Goal: Task Accomplishment & Management: Use online tool/utility

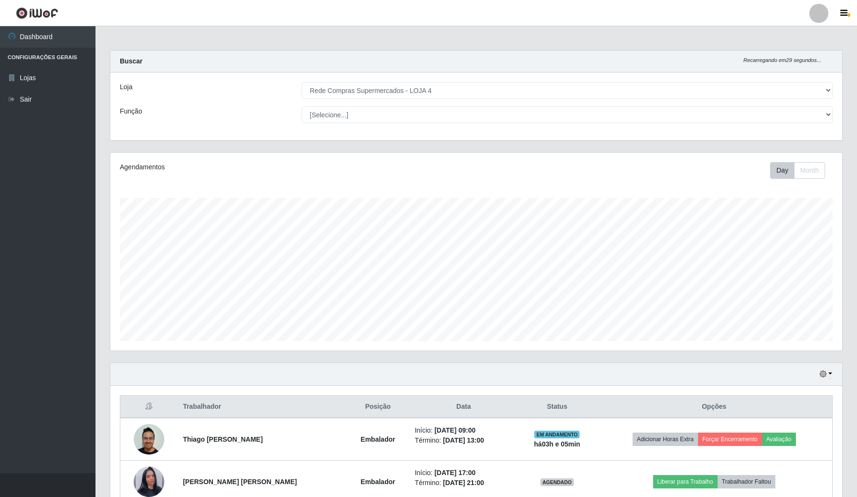
select select "159"
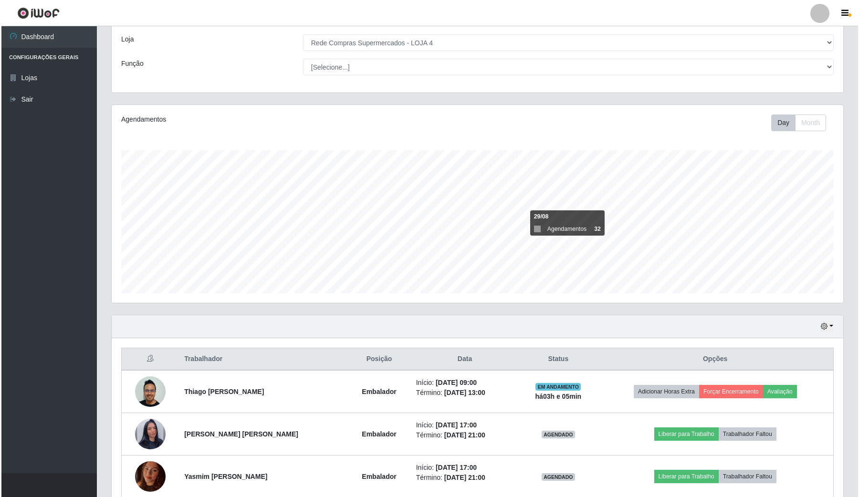
scroll to position [95, 0]
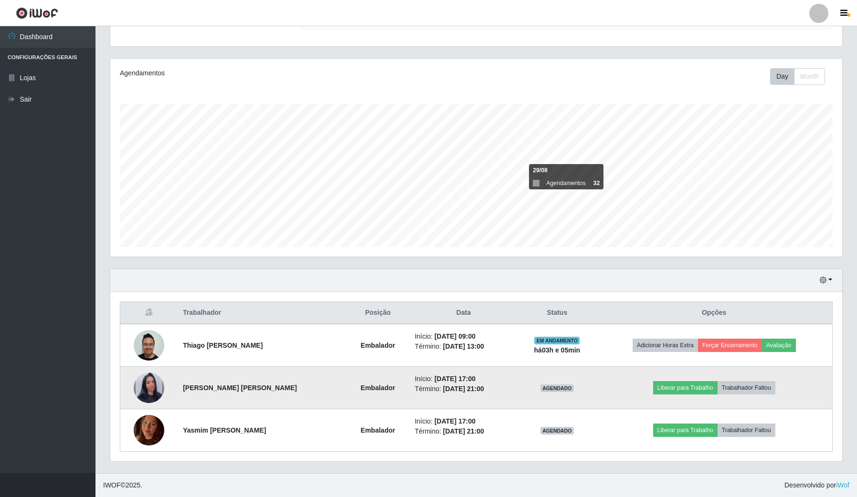
click at [152, 387] on img at bounding box center [149, 388] width 31 height 54
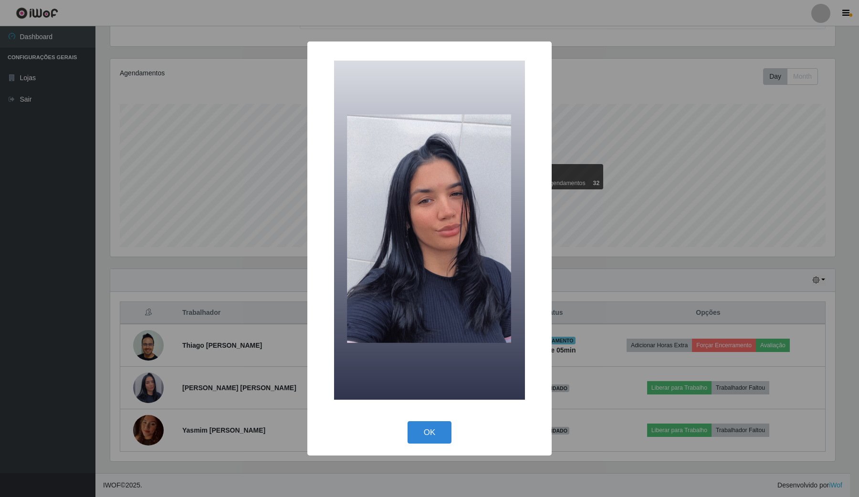
click at [156, 418] on div "× OK Cancel" at bounding box center [429, 248] width 859 height 497
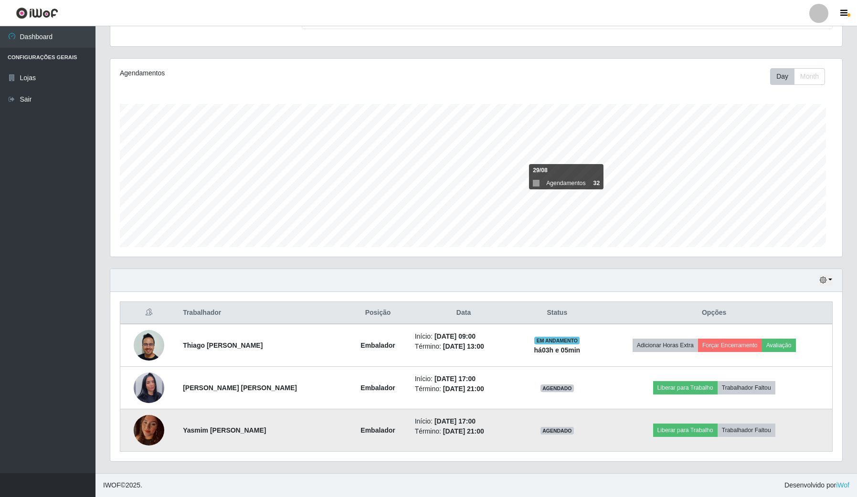
scroll to position [199, 731]
click at [153, 431] on img at bounding box center [149, 430] width 31 height 41
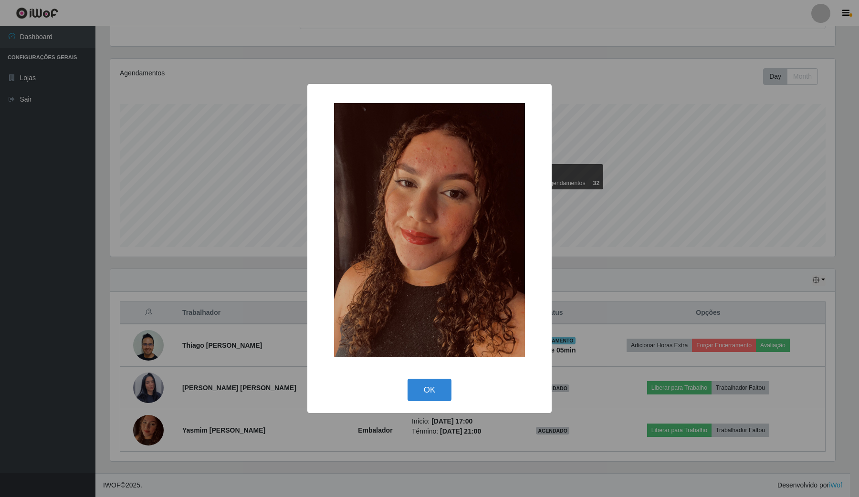
click at [190, 335] on div "× OK Cancel" at bounding box center [429, 248] width 859 height 497
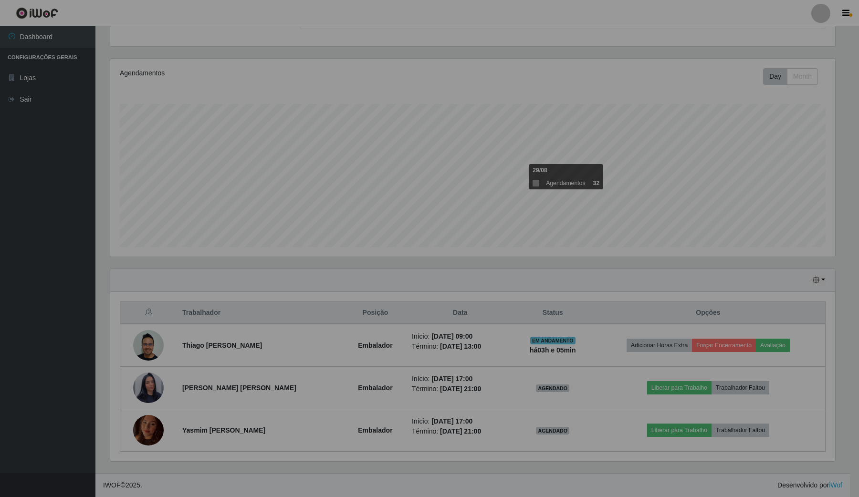
scroll to position [199, 731]
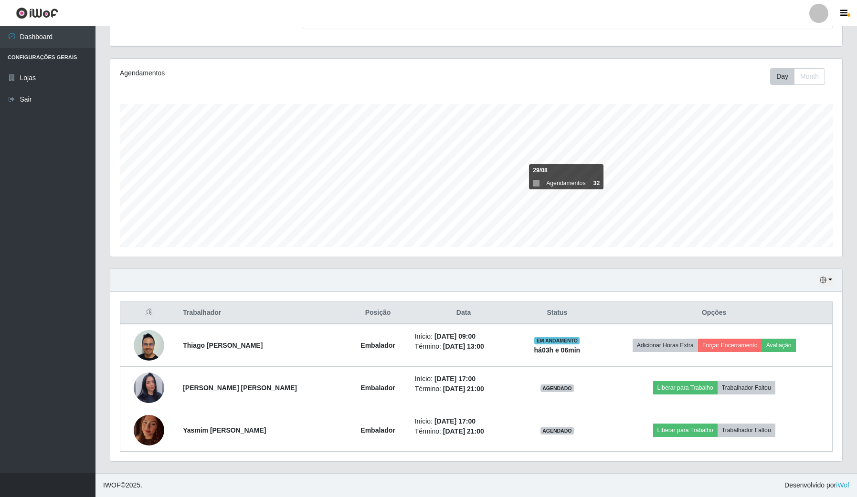
click at [19, 301] on ul "Dashboard Configurações Gerais Lojas Sair" at bounding box center [47, 249] width 95 height 447
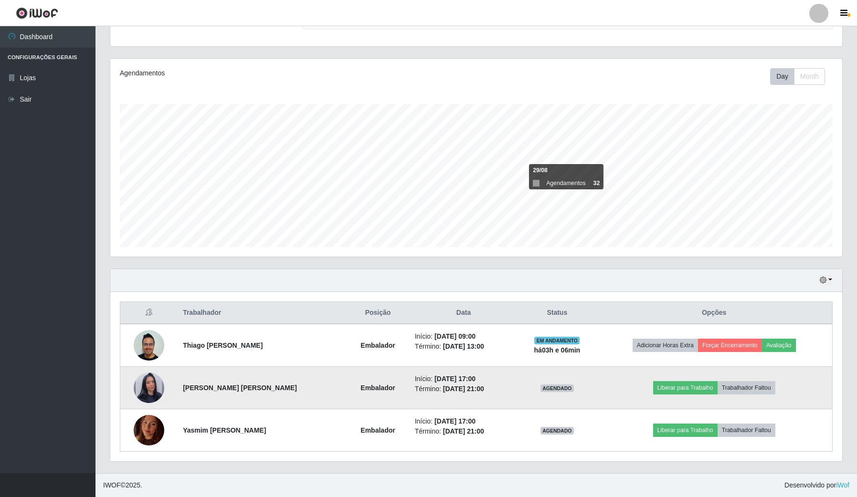
click at [147, 387] on img at bounding box center [149, 388] width 31 height 54
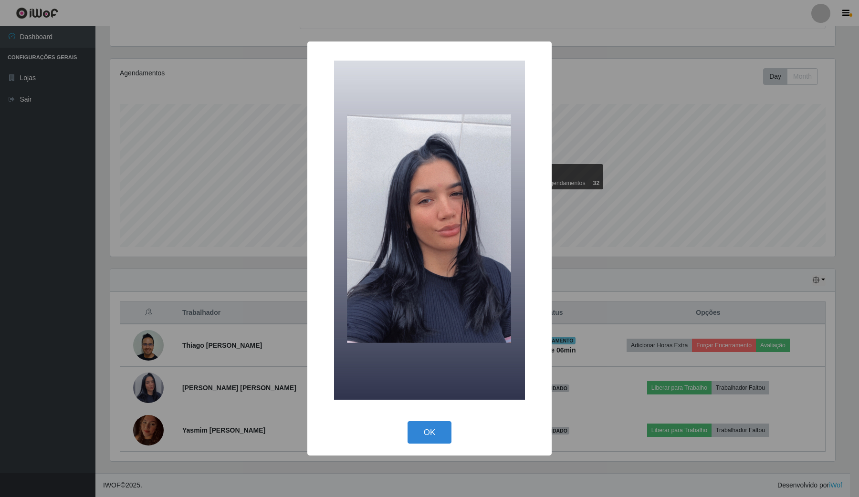
click at [3, 367] on div "× OK Cancel" at bounding box center [429, 248] width 859 height 497
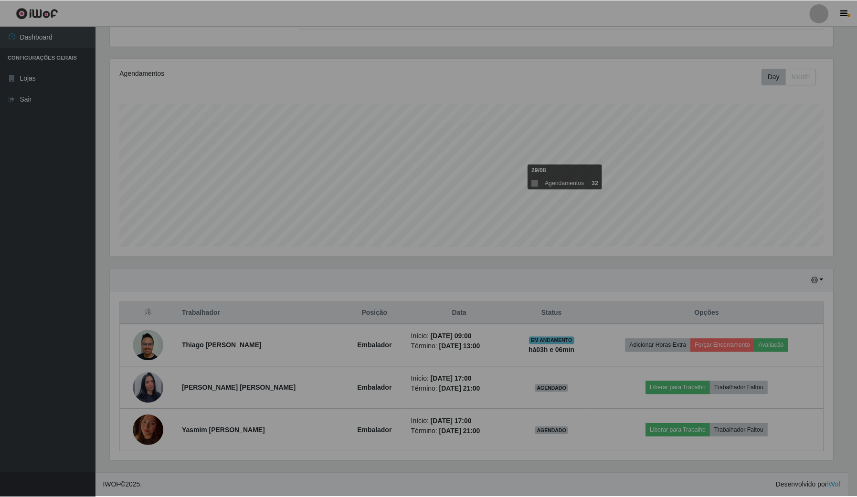
scroll to position [199, 731]
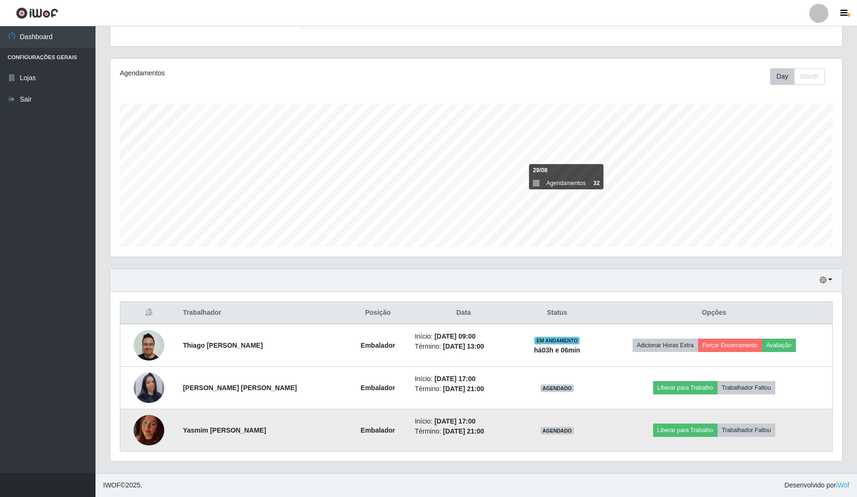
click at [158, 431] on img at bounding box center [149, 430] width 31 height 41
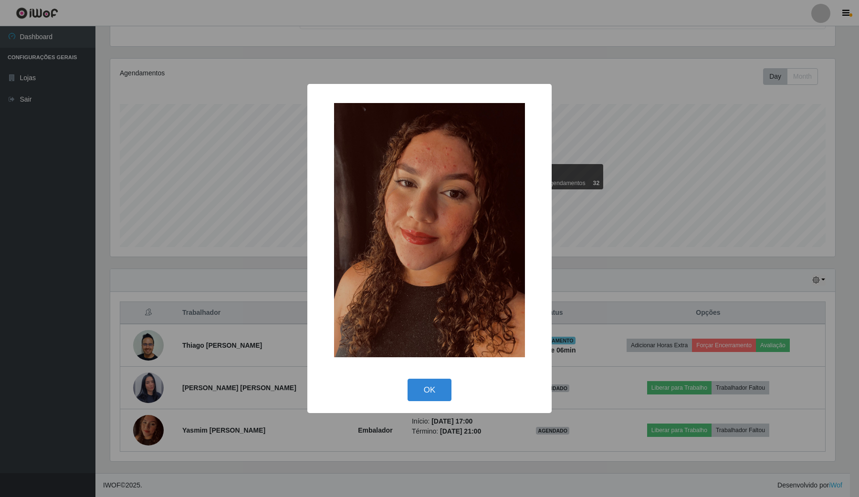
click at [0, 284] on div "× OK Cancel" at bounding box center [429, 248] width 859 height 497
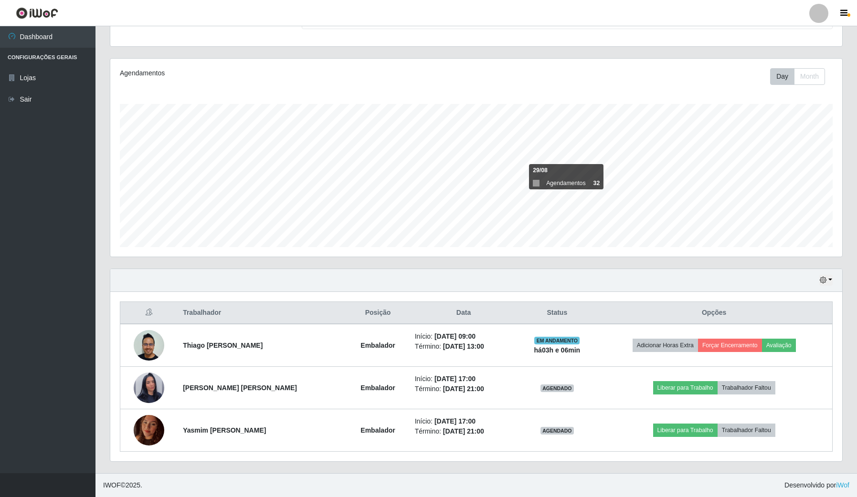
scroll to position [0, 0]
